Goal: Entertainment & Leisure: Consume media (video, audio)

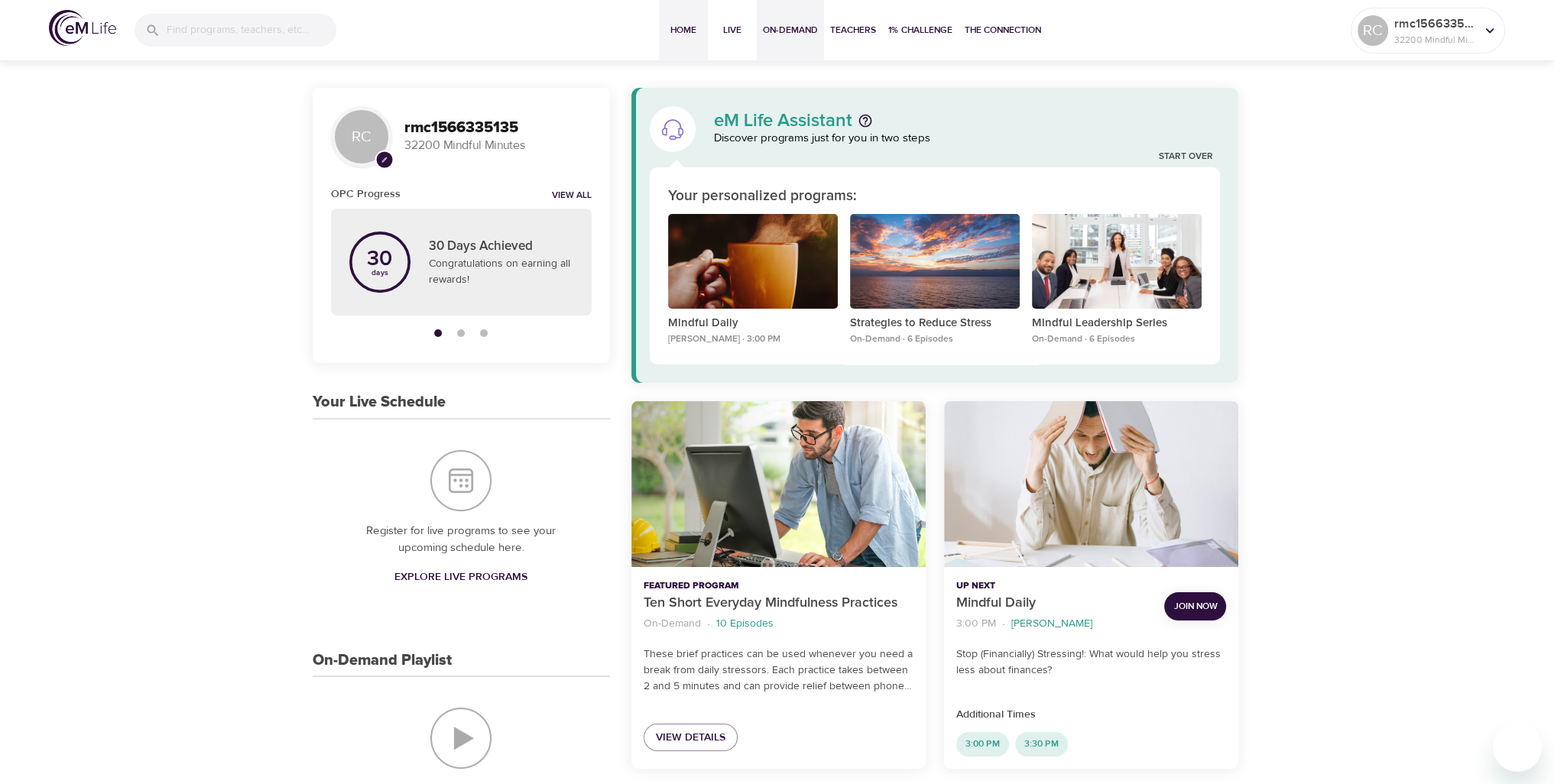
click at [798, 28] on span "On-Demand" at bounding box center [790, 30] width 55 height 16
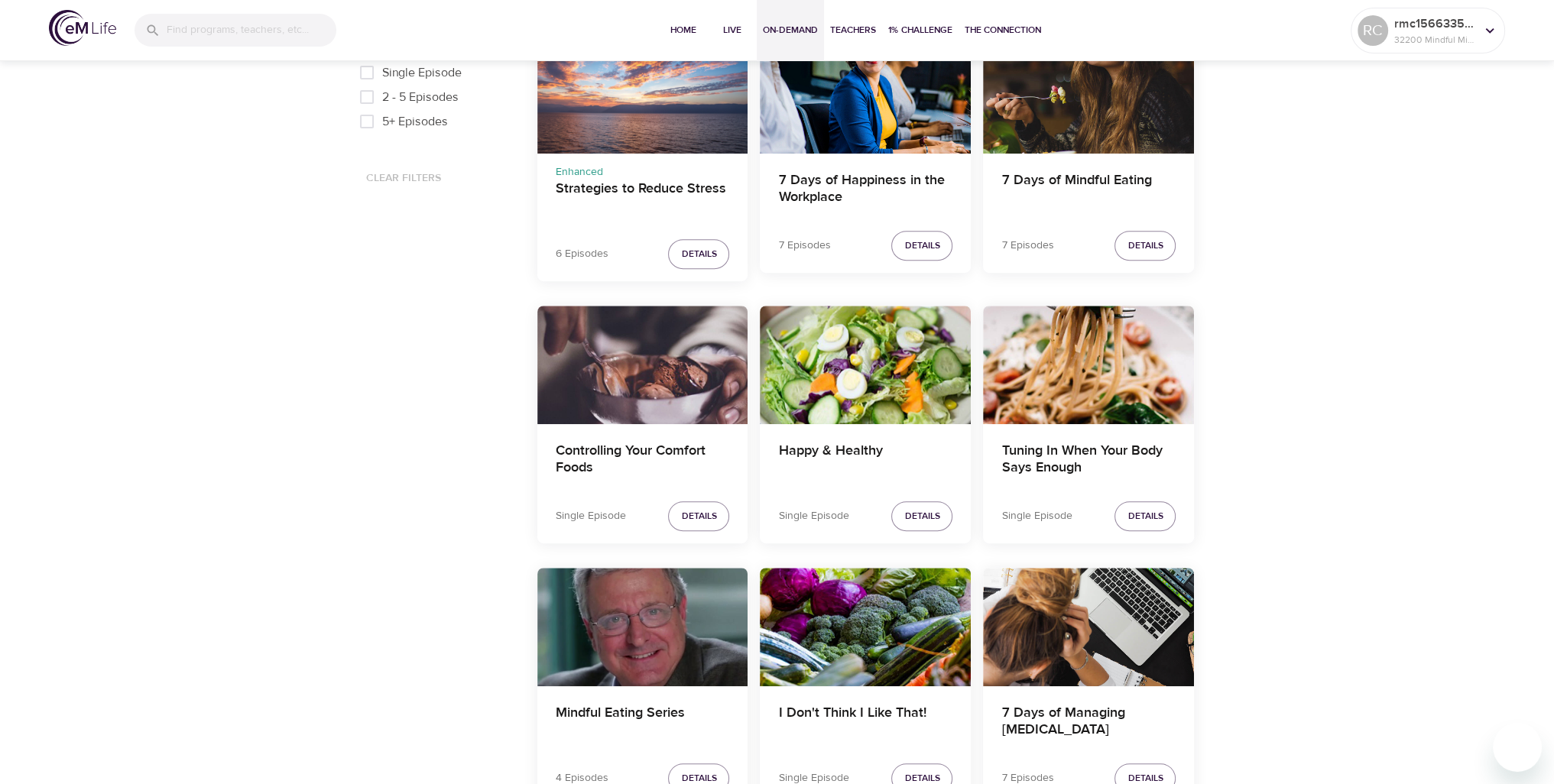
scroll to position [841, 0]
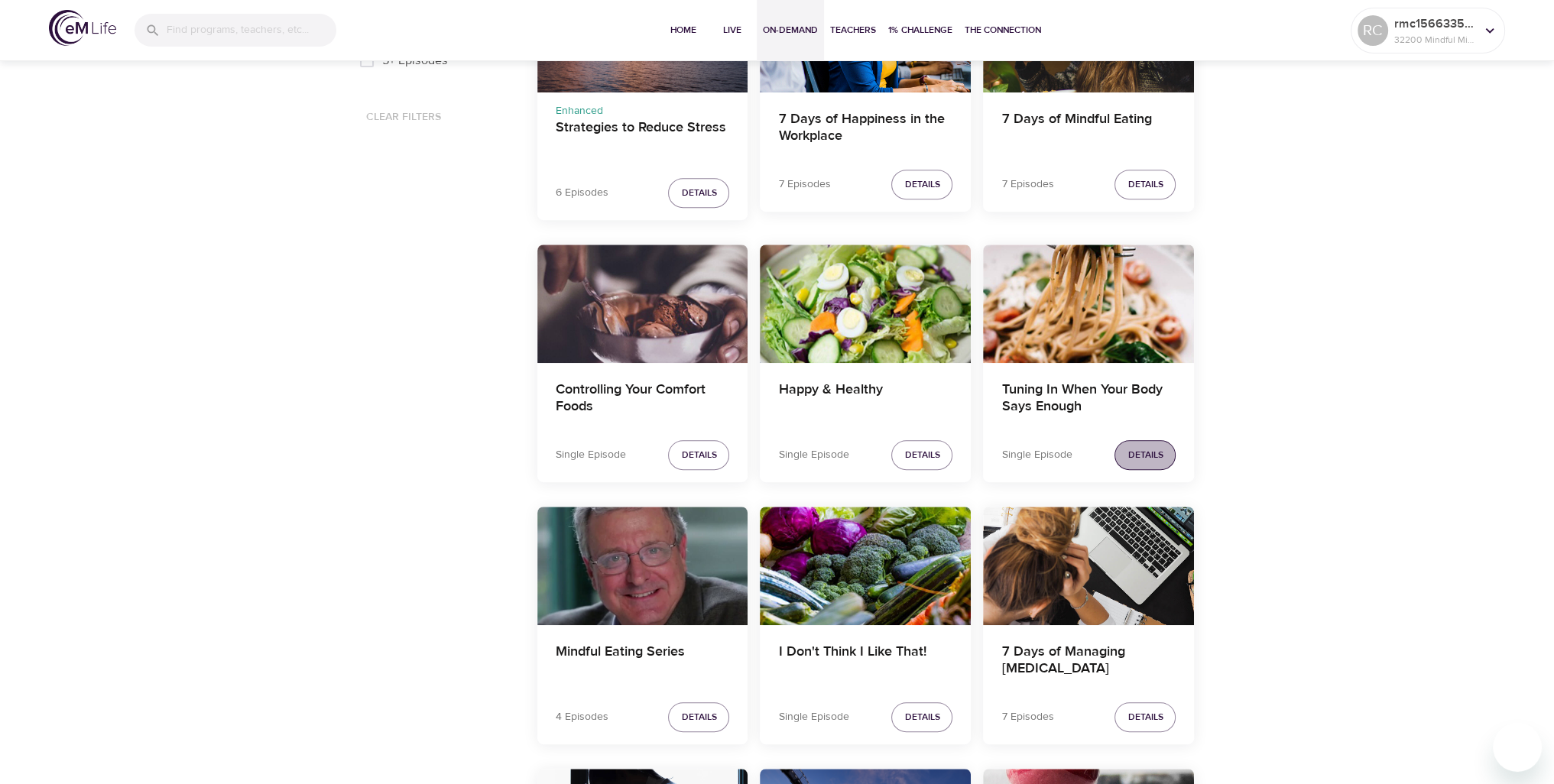
click at [1129, 450] on span "Details" at bounding box center [1144, 455] width 35 height 16
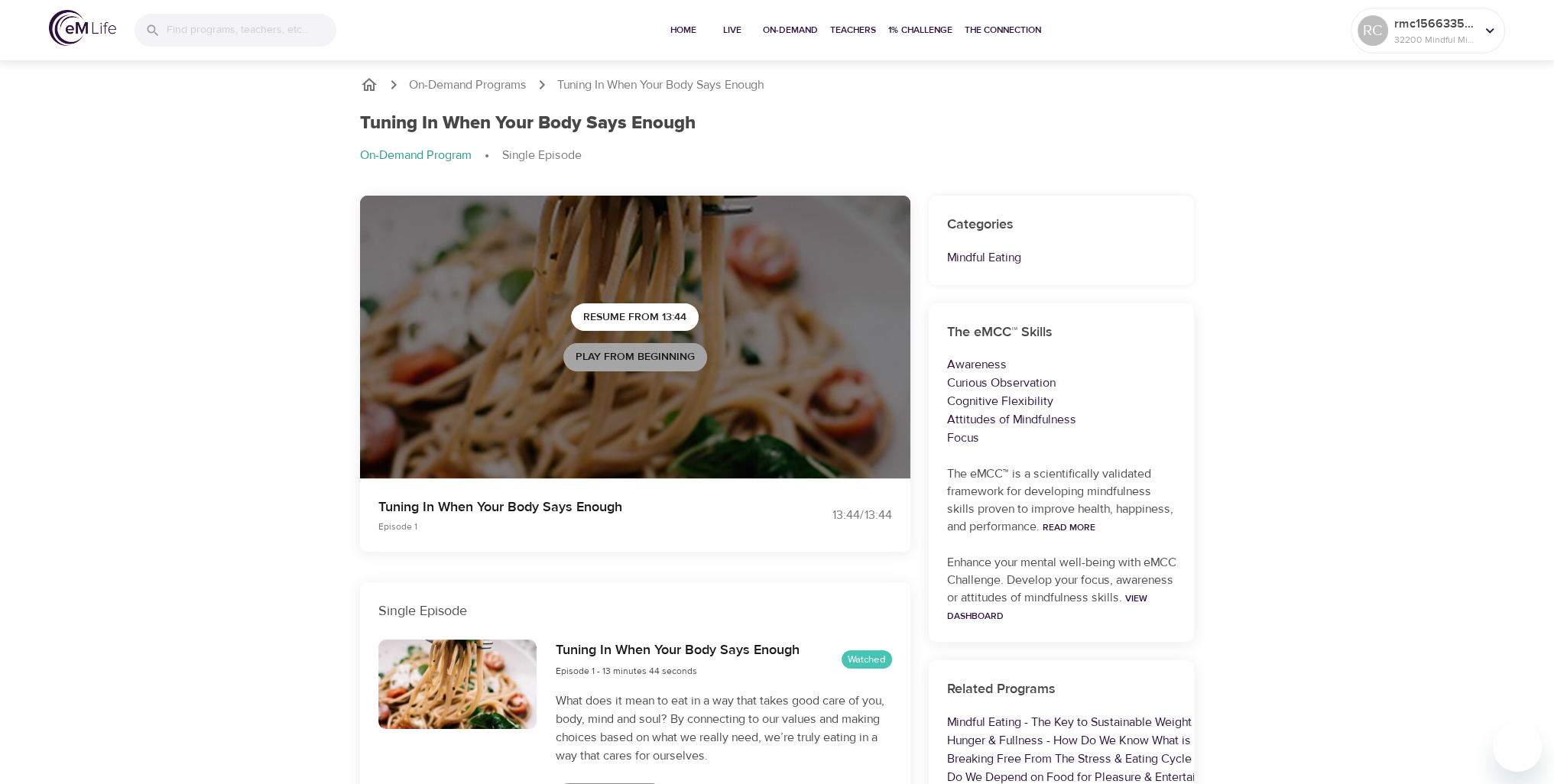
click at [635, 351] on span "Play from beginning" at bounding box center [635, 358] width 119 height 19
